Goal: Transaction & Acquisition: Purchase product/service

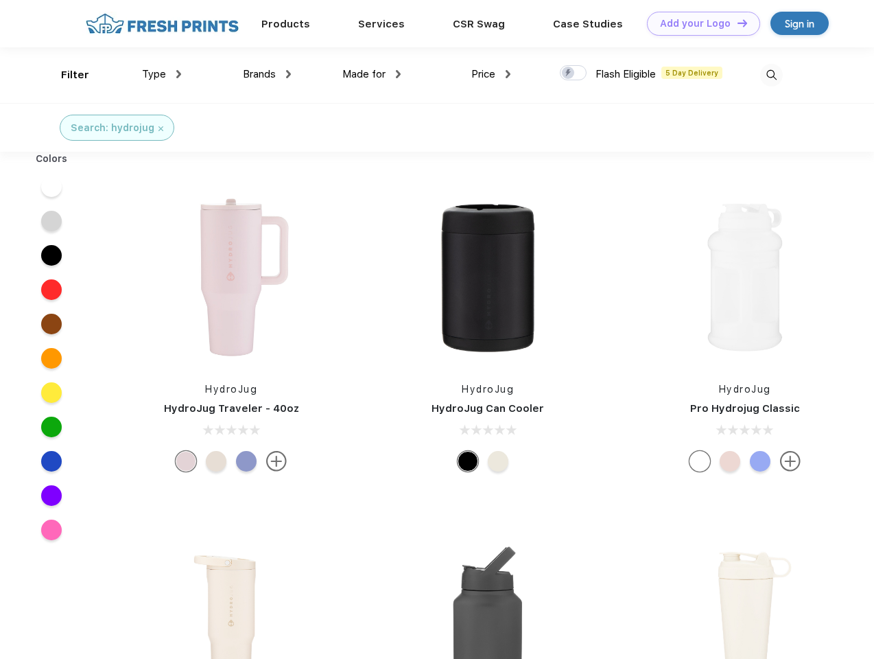
click at [698, 23] on link "Add your Logo Design Tool" at bounding box center [703, 24] width 113 height 24
click at [66, 75] on div "Filter" at bounding box center [75, 75] width 28 height 16
click at [162, 74] on span "Type" at bounding box center [154, 74] width 24 height 12
click at [267, 74] on span "Brands" at bounding box center [259, 74] width 33 height 12
click at [372, 74] on span "Made for" at bounding box center [363, 74] width 43 height 12
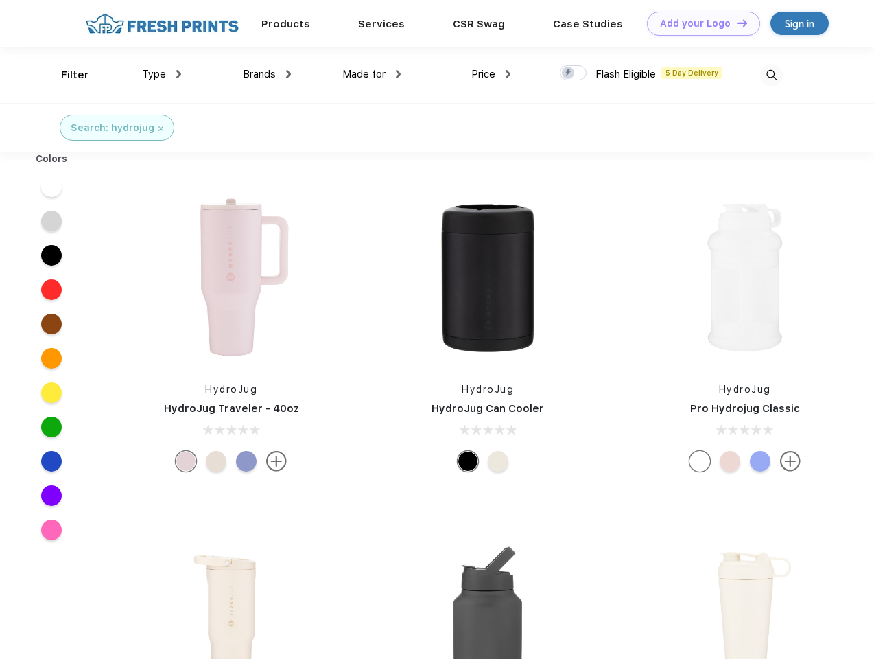
click at [491, 74] on span "Price" at bounding box center [483, 74] width 24 height 12
click at [574, 73] on div at bounding box center [573, 72] width 27 height 15
click at [569, 73] on input "checkbox" at bounding box center [564, 68] width 9 height 9
click at [771, 75] on img at bounding box center [771, 75] width 23 height 23
click at [51, 187] on div at bounding box center [51, 186] width 53 height 34
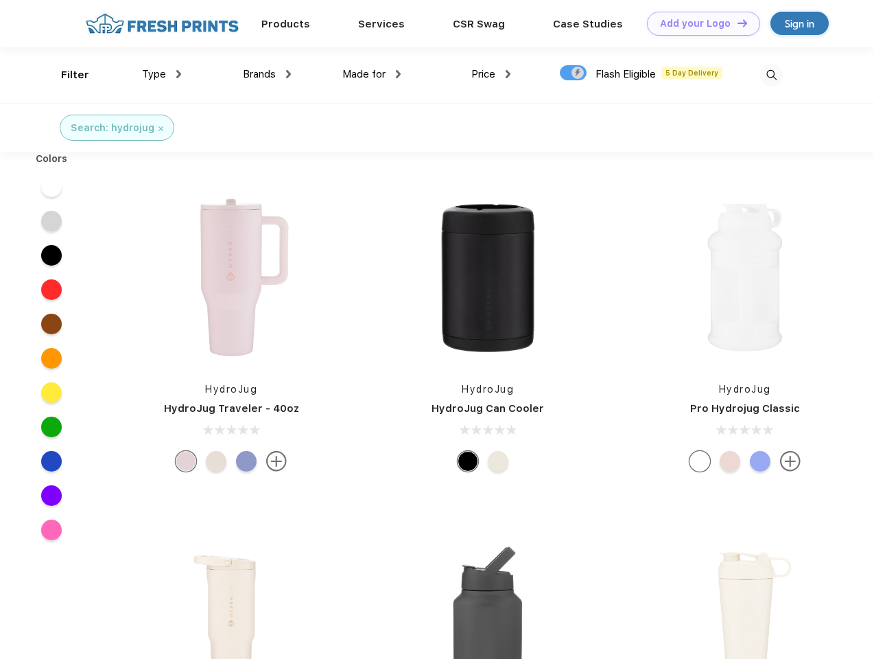
click at [51, 221] on div at bounding box center [51, 221] width 53 height 34
